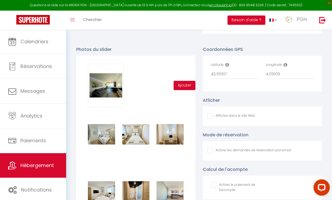
scroll to position [503, 0]
click at [184, 84] on button "Ajouter" at bounding box center [185, 85] width 22 height 9
checkbox input "false"
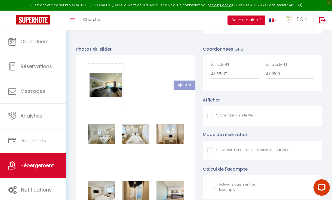
click at [211, 116] on input "Afficher dans le site Web" at bounding box center [231, 115] width 48 height 5
checkbox input "true"
checkbox input "false"
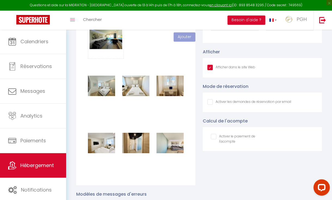
scroll to position [546, 0]
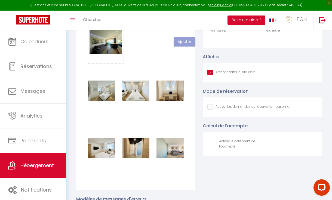
checkbox input "false"
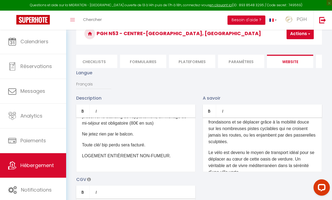
scroll to position [9, 0]
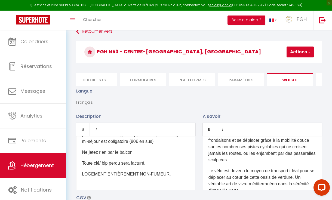
click at [302, 51] on button "Actions" at bounding box center [300, 52] width 27 height 11
click at [286, 64] on input "Enregistrer" at bounding box center [286, 63] width 20 height 5
checkbox input "false"
